Goal: Task Accomplishment & Management: Manage account settings

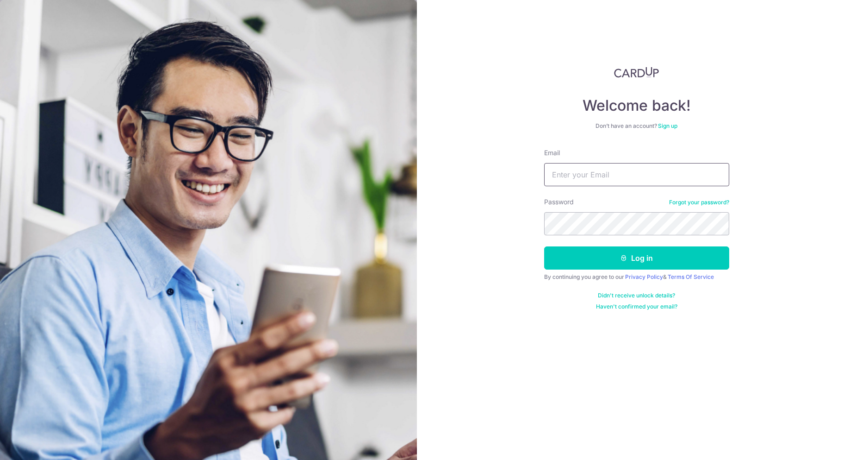
click at [581, 177] on input "Email" at bounding box center [636, 174] width 185 height 23
type input "[PERSON_NAME][DOMAIN_NAME][EMAIL_ADDRESS][DOMAIN_NAME]"
click at [544, 246] on button "Log in" at bounding box center [636, 257] width 185 height 23
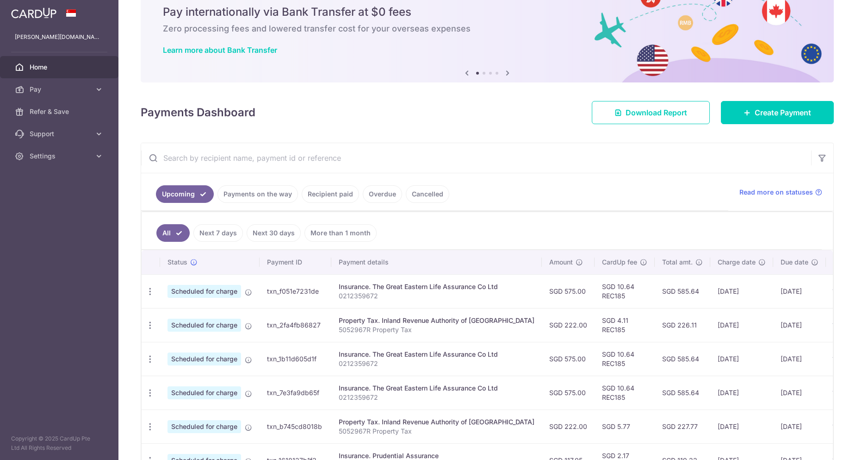
scroll to position [93, 0]
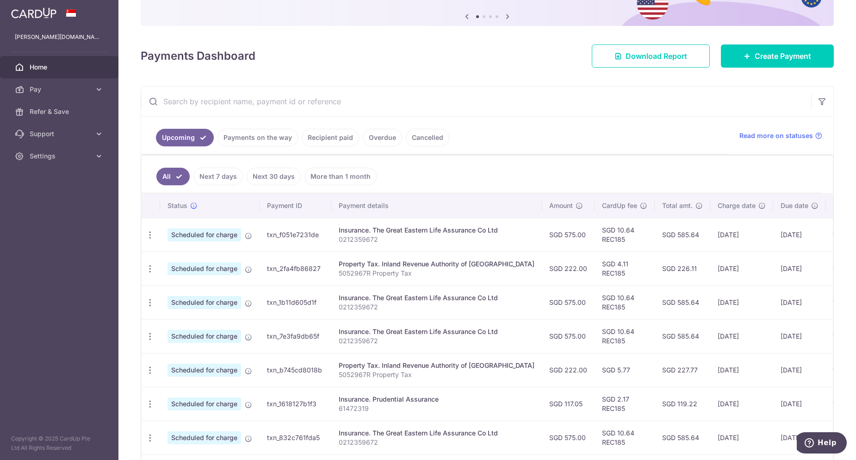
click at [218, 173] on link "Next 7 days" at bounding box center [219, 177] width 50 height 18
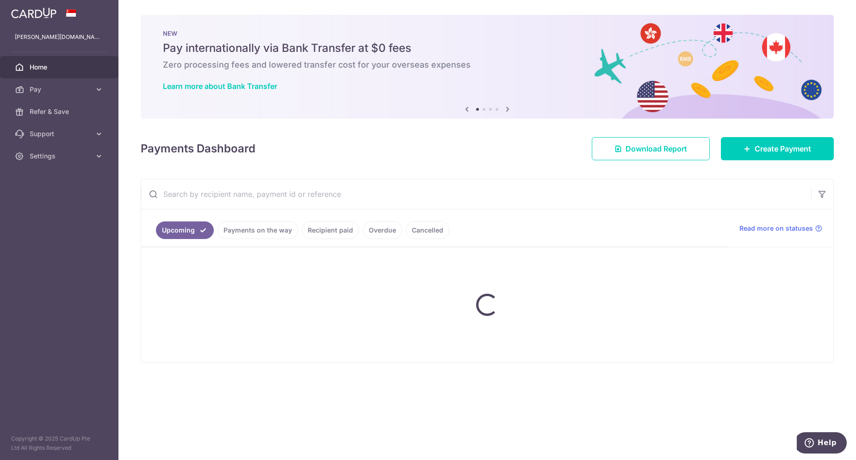
scroll to position [0, 0]
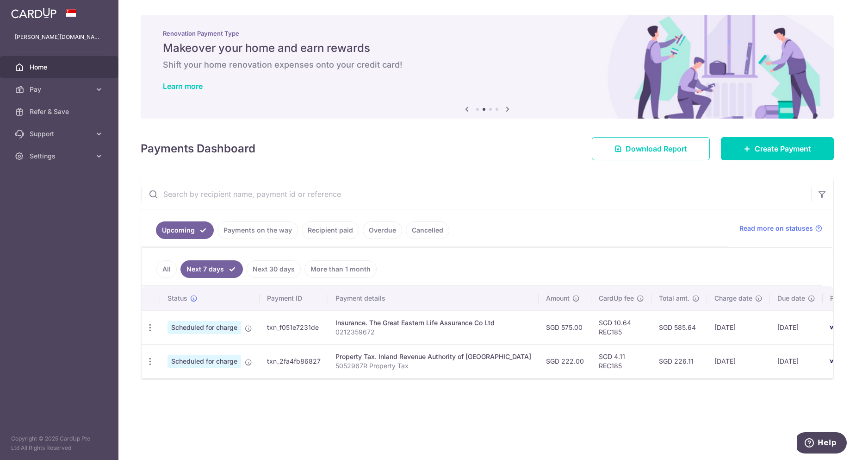
click at [160, 269] on link "All" at bounding box center [166, 269] width 20 height 18
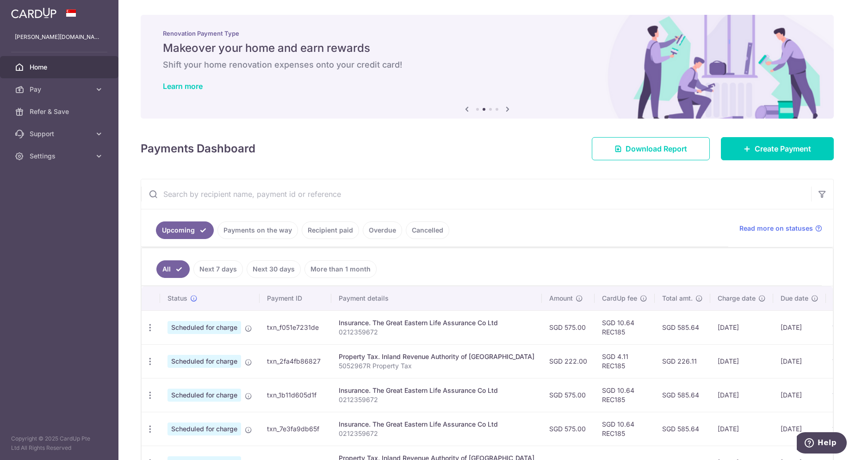
click at [220, 271] on link "Next 7 days" at bounding box center [219, 269] width 50 height 18
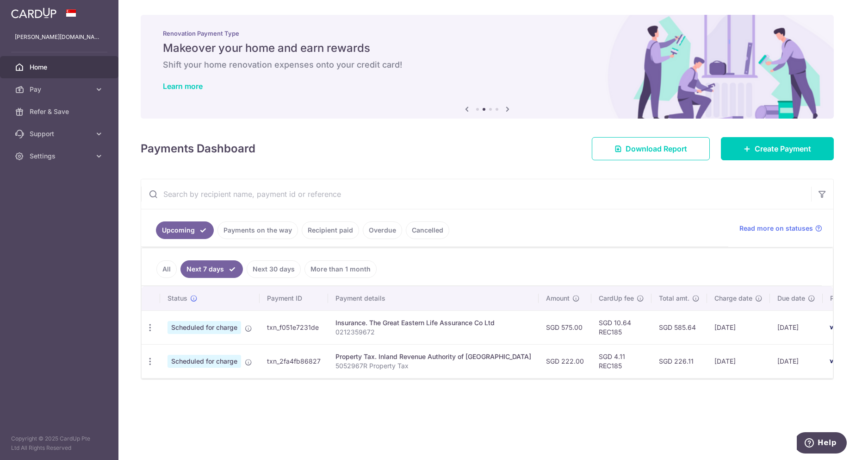
click at [162, 270] on link "All" at bounding box center [166, 269] width 20 height 18
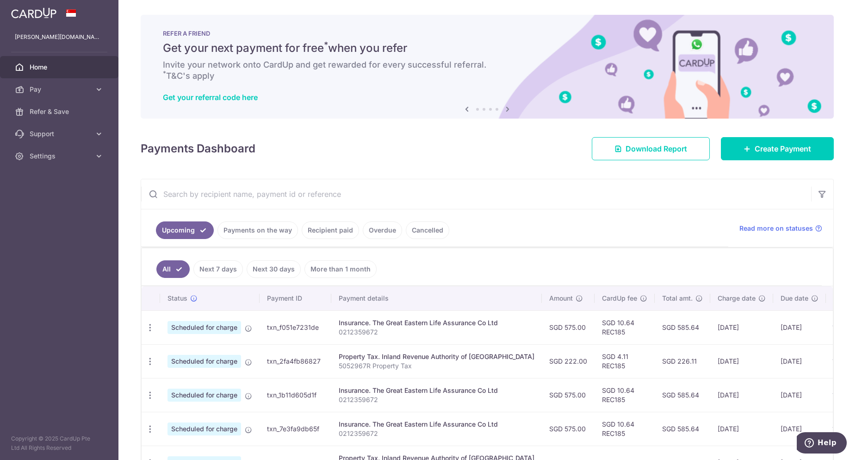
click at [242, 73] on h6 "Invite your network onto CardUp and get rewarded for every successful referral.…" at bounding box center [487, 70] width 649 height 22
click at [507, 109] on icon at bounding box center [507, 109] width 11 height 12
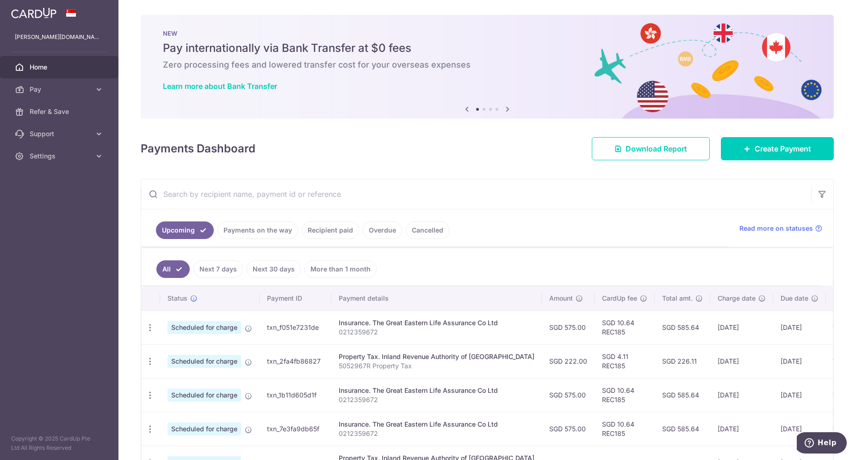
click at [507, 109] on icon at bounding box center [507, 109] width 11 height 12
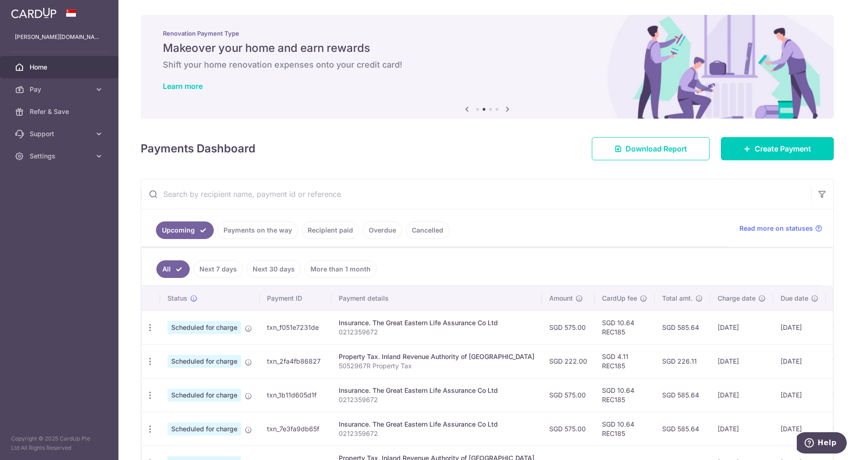
click at [507, 109] on icon at bounding box center [507, 109] width 11 height 12
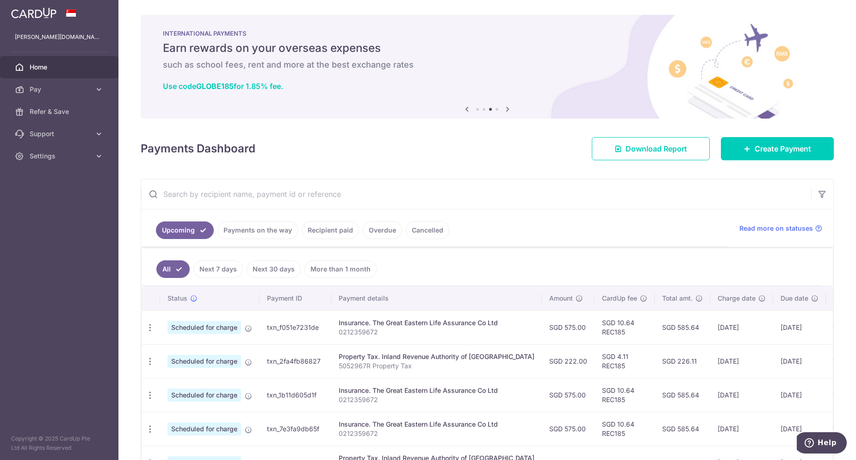
click at [507, 109] on icon at bounding box center [507, 109] width 11 height 12
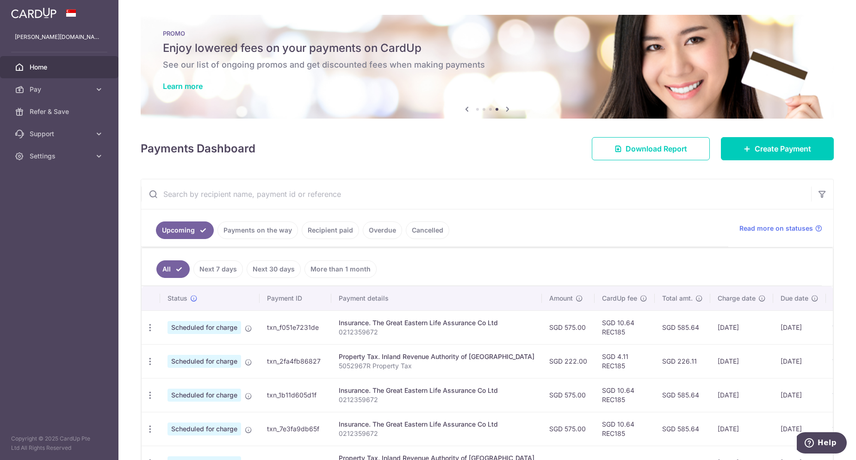
click at [507, 109] on icon at bounding box center [507, 109] width 11 height 12
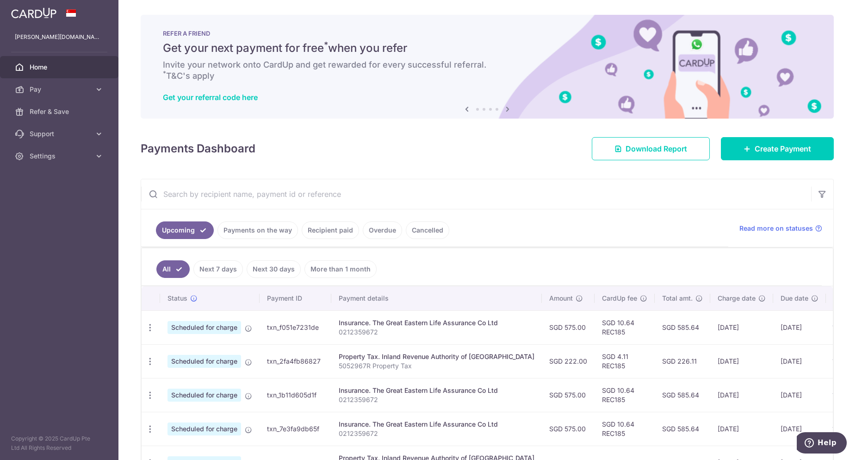
click at [467, 109] on icon at bounding box center [467, 109] width 11 height 12
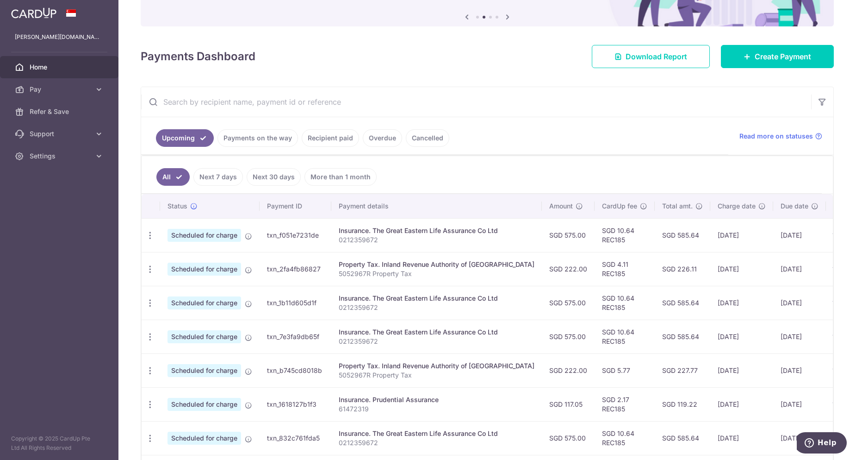
scroll to position [93, 0]
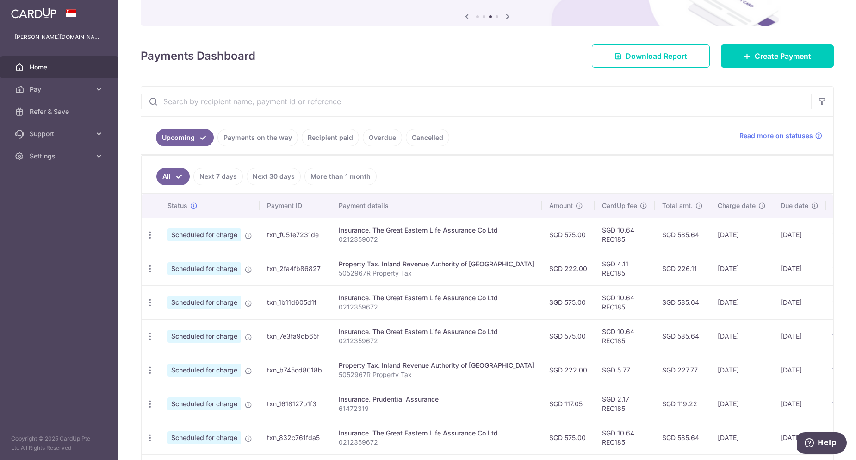
click at [625, 103] on input "text" at bounding box center [476, 102] width 670 height 30
click at [152, 273] on icon "button" at bounding box center [150, 269] width 10 height 10
click at [205, 316] on span "Cancel payment" at bounding box center [200, 316] width 62 height 11
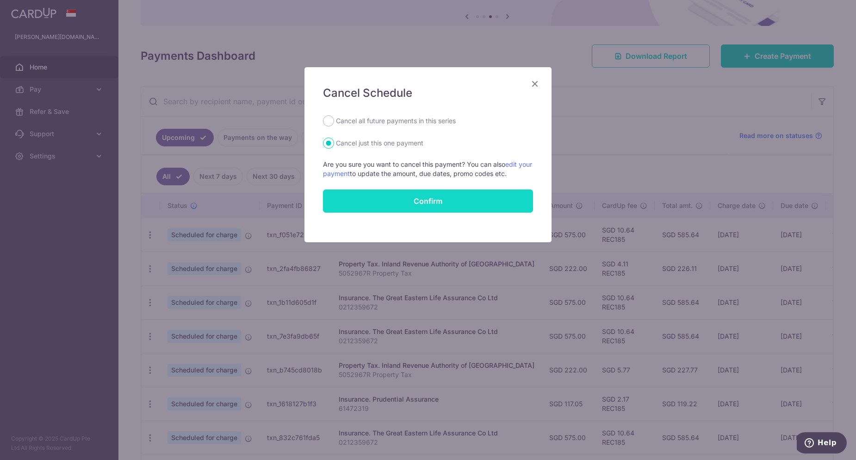
click at [437, 199] on button "Confirm" at bounding box center [428, 200] width 210 height 23
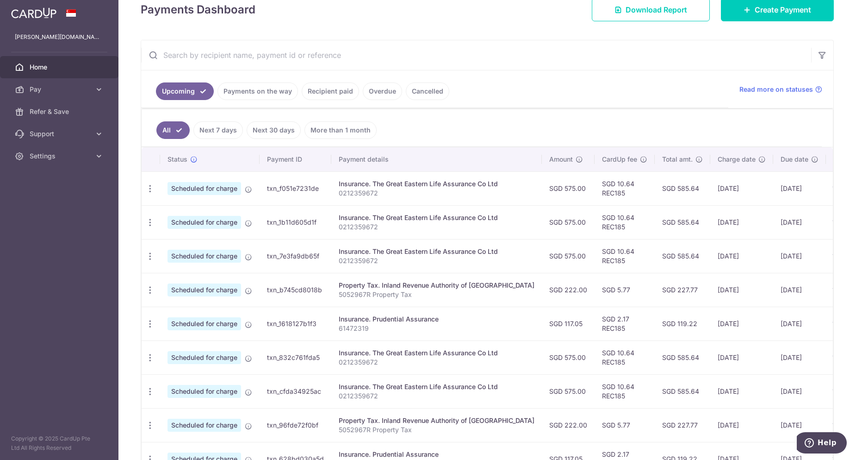
scroll to position [185, 0]
